Goal: Check status: Check status

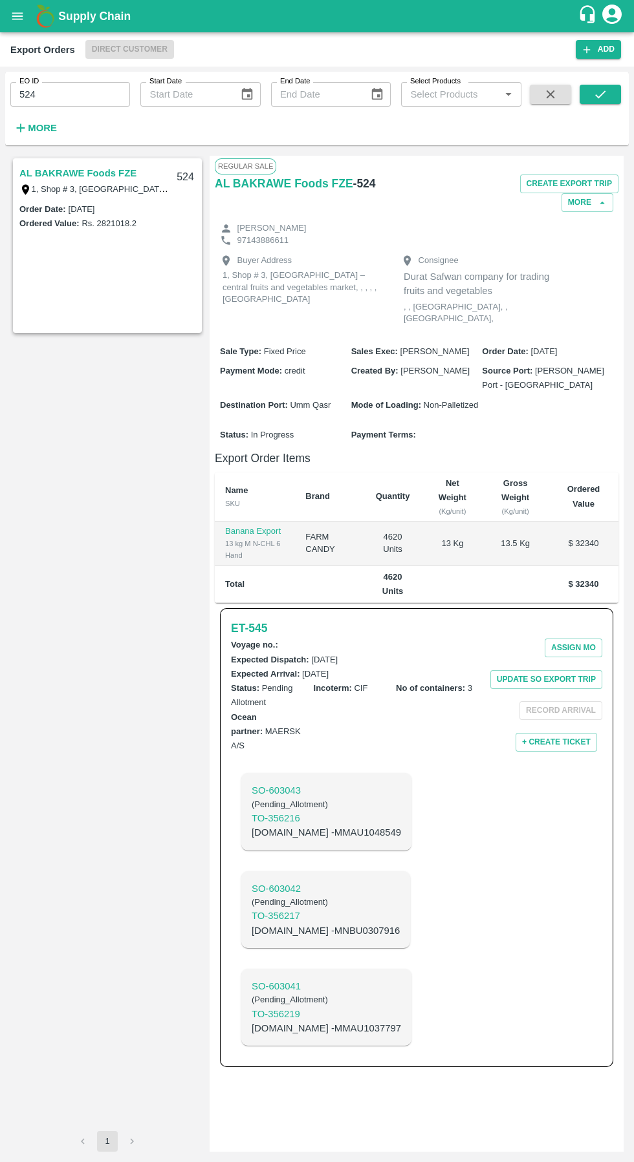
click at [80, 94] on input "524" at bounding box center [70, 94] width 120 height 25
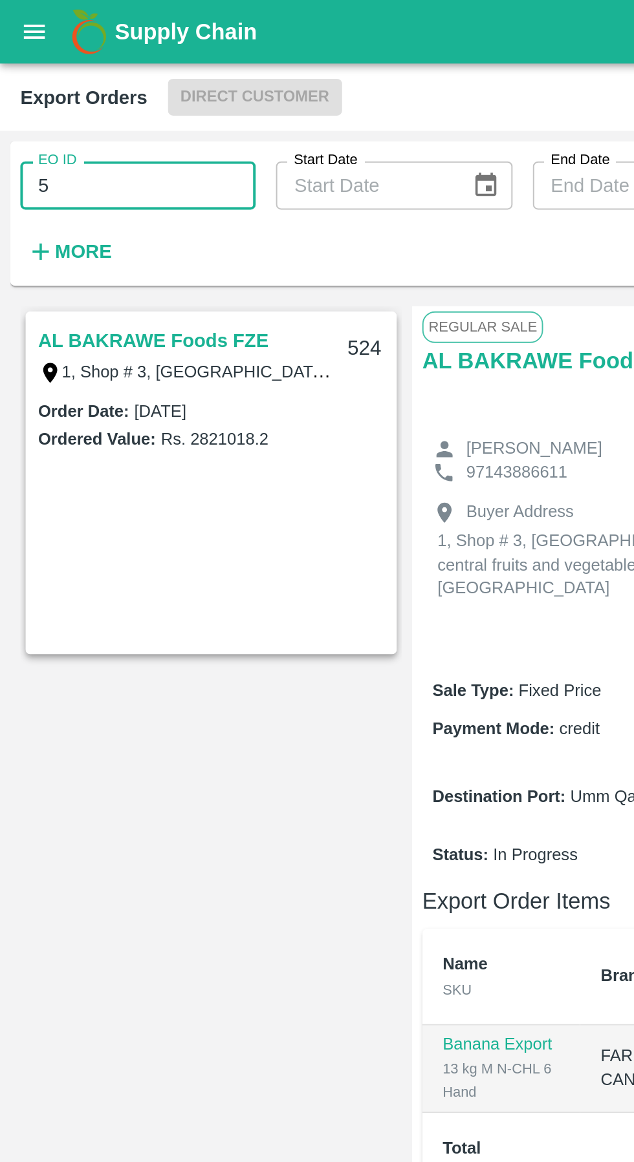
type input "5"
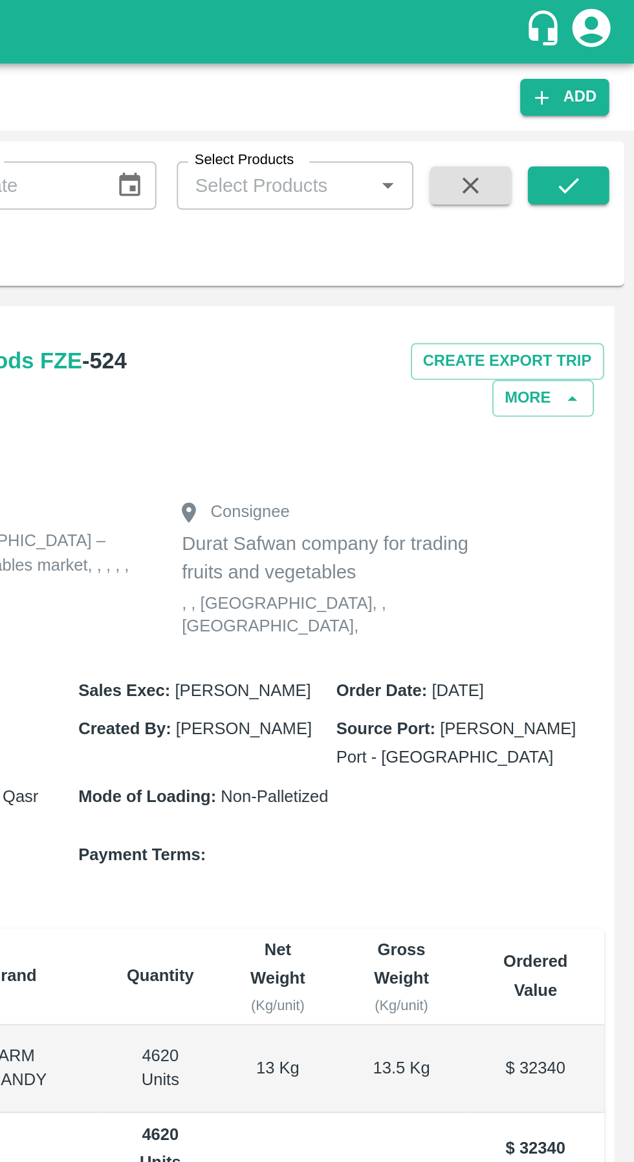
type input "520"
click at [609, 103] on button "submit" at bounding box center [599, 94] width 41 height 19
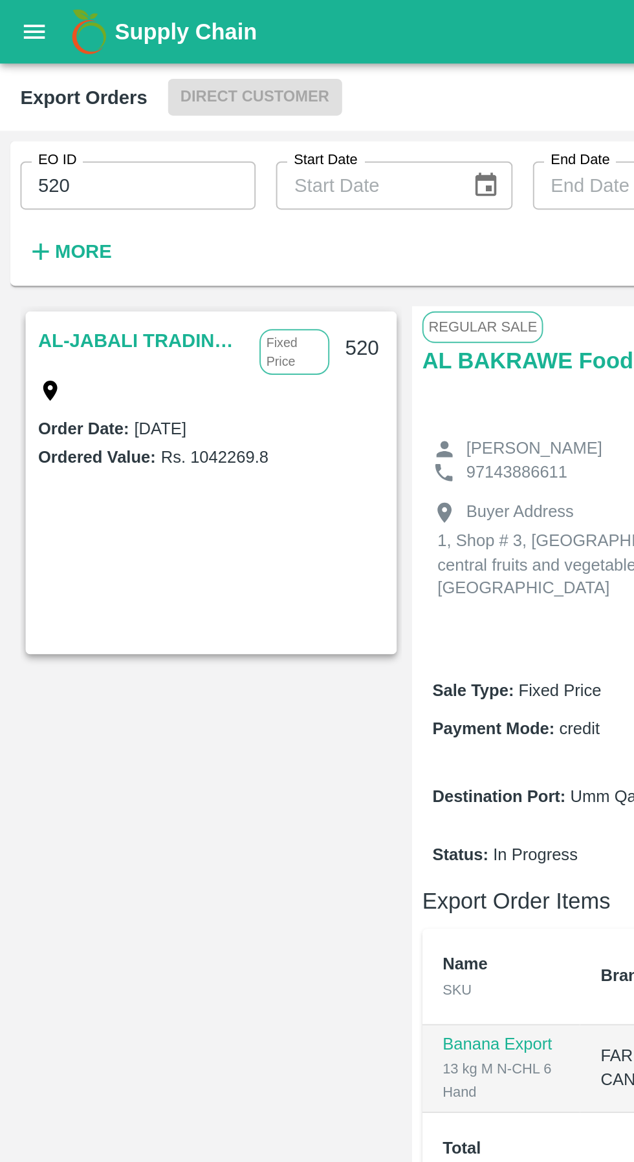
click at [75, 175] on link "AL-JABALI TRADING LLC" at bounding box center [72, 173] width 106 height 17
